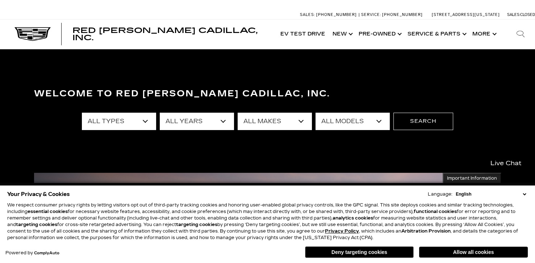
click at [149, 125] on select "All Types New Used Certified Used Demo" at bounding box center [119, 121] width 74 height 17
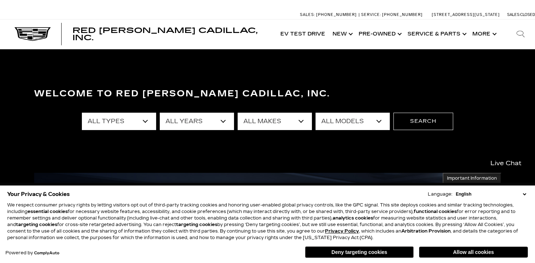
select select "Used"
click at [82, 113] on select "All Types New Used Certified Used Demo" at bounding box center [119, 121] width 74 height 17
click at [224, 119] on select "All Years 2025 2024 2023 2022 2021 2020 2019 2018 2017 2016 2015 2014 2013" at bounding box center [197, 121] width 74 height 17
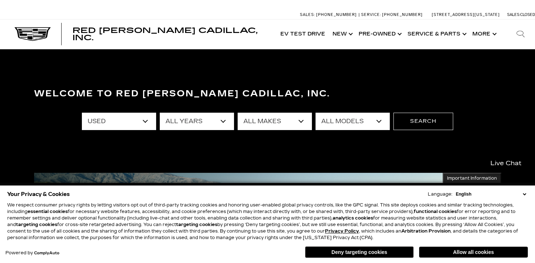
select select "2024"
click at [160, 113] on select "All Years 2025 2024 2023 2022 2021 2020 2019 2018 2017 2016 2015 2014 2013" at bounding box center [197, 121] width 74 height 17
click at [302, 117] on select "All Makes Cadillac" at bounding box center [275, 121] width 74 height 17
select select "Cadillac"
click at [238, 113] on select "All Makes Cadillac" at bounding box center [275, 121] width 74 height 17
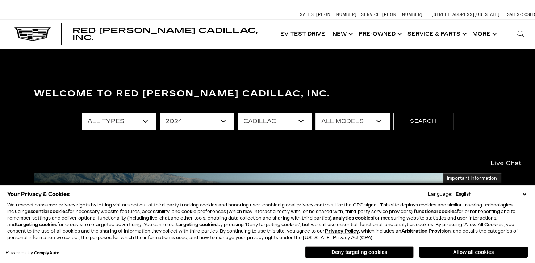
click at [300, 118] on select "All Makes Cadillac" at bounding box center [275, 121] width 74 height 17
click at [298, 124] on select "All Makes Cadillac" at bounding box center [275, 121] width 74 height 17
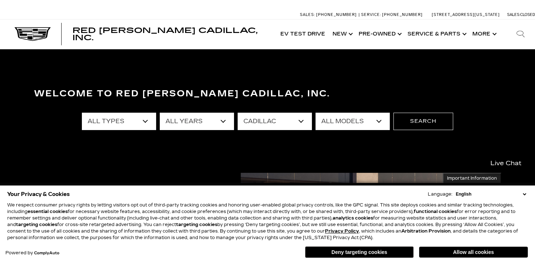
click at [380, 118] on select "All Models CT4 CT5 Escalade XT4 XT6" at bounding box center [353, 121] width 74 height 17
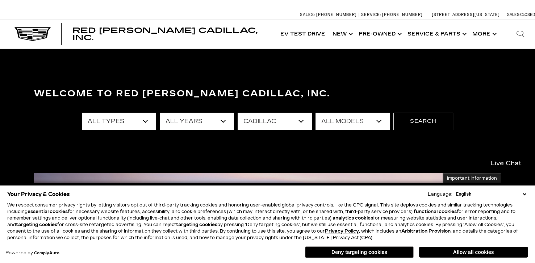
click at [316, 113] on select "All Models CT4 CT5 Escalade XT4 XT6" at bounding box center [353, 121] width 74 height 17
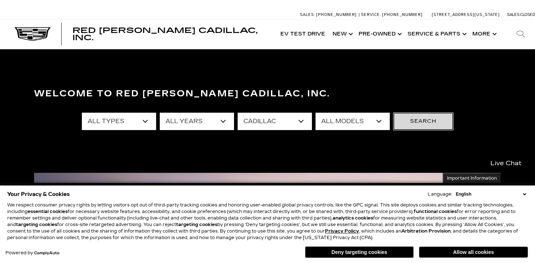
click at [424, 120] on button "Search" at bounding box center [423, 121] width 60 height 17
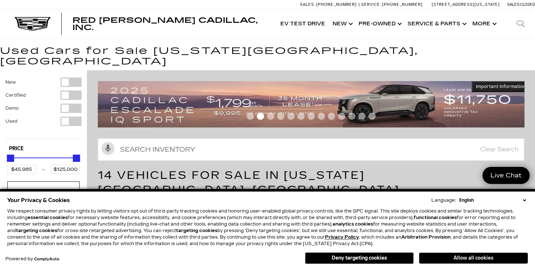
click at [466, 260] on button "Allow all cookies" at bounding box center [473, 258] width 109 height 11
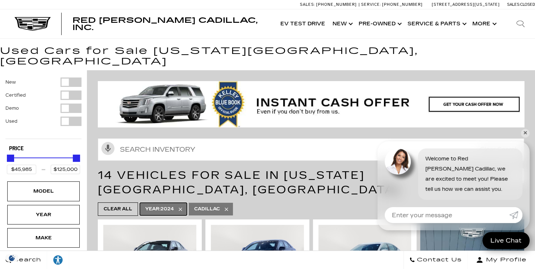
click at [180, 203] on link "Year : 2024" at bounding box center [163, 209] width 47 height 13
type input "$25,000"
type input "$158,810"
